Goal: Find specific page/section: Find specific page/section

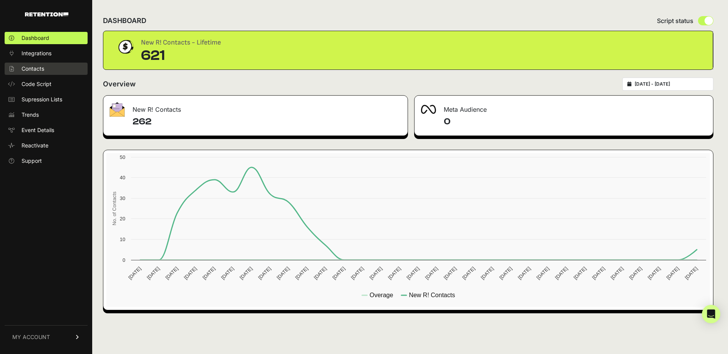
click at [46, 71] on link "Contacts" at bounding box center [46, 69] width 83 height 12
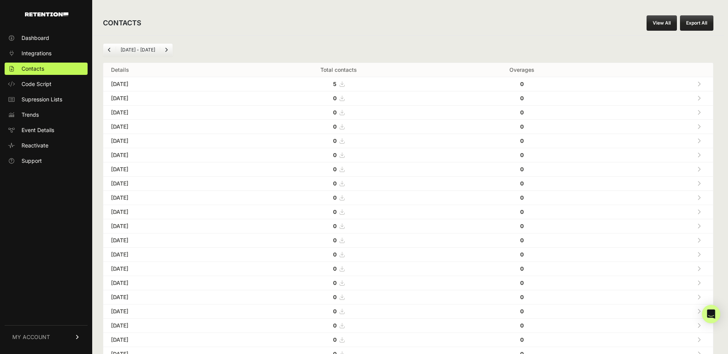
click at [651, 26] on link "View All" at bounding box center [662, 22] width 30 height 15
